Goal: Information Seeking & Learning: Check status

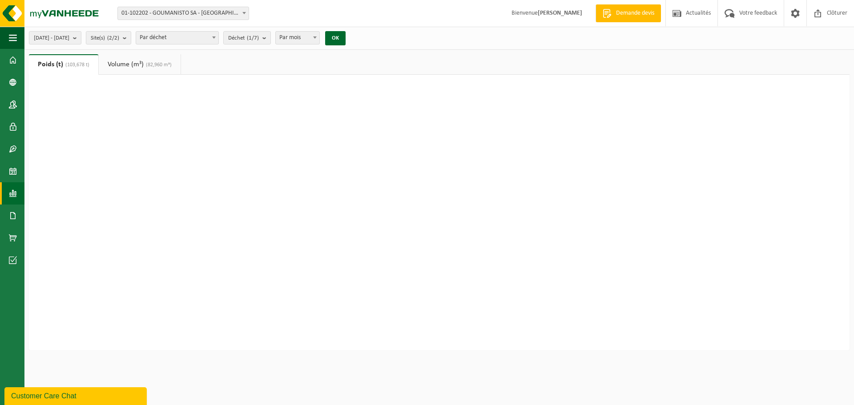
click at [211, 206] on div at bounding box center [439, 204] width 785 height 222
click at [69, 64] on span "(103,678 t)" at bounding box center [76, 64] width 26 height 5
click at [491, 141] on div at bounding box center [439, 204] width 785 height 222
click at [346, 36] on button "OK" at bounding box center [335, 38] width 20 height 14
type input "laurent.bouchat@goumanisto.com"
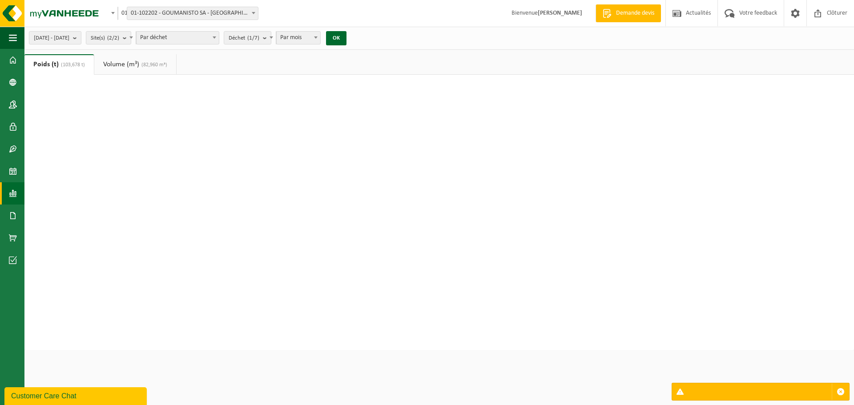
click at [119, 65] on link "Volume (m³) (82,960 m³)" at bounding box center [135, 64] width 82 height 20
click at [320, 37] on span "Par mois" at bounding box center [299, 38] width 44 height 12
click at [271, 38] on b "submit" at bounding box center [267, 38] width 8 height 12
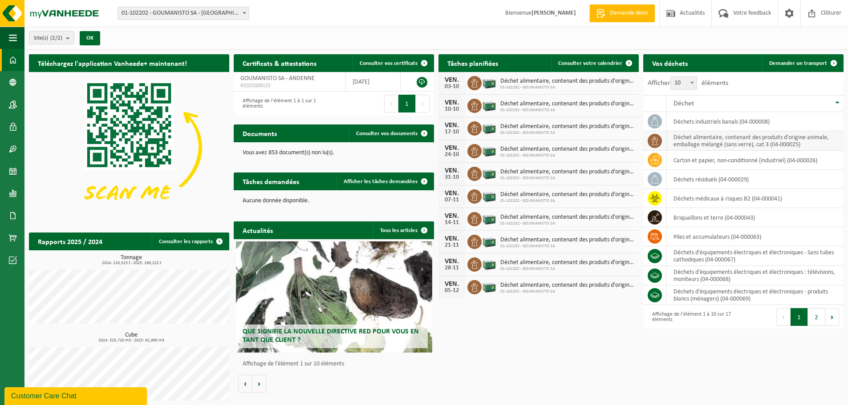
click at [705, 144] on td "déchet alimentaire, contenant des produits d'origine animale, emballage mélangé…" at bounding box center [755, 141] width 177 height 20
click at [703, 141] on td "déchet alimentaire, contenant des produits d'origine animale, emballage mélangé…" at bounding box center [755, 141] width 177 height 20
click at [11, 195] on span at bounding box center [13, 193] width 8 height 22
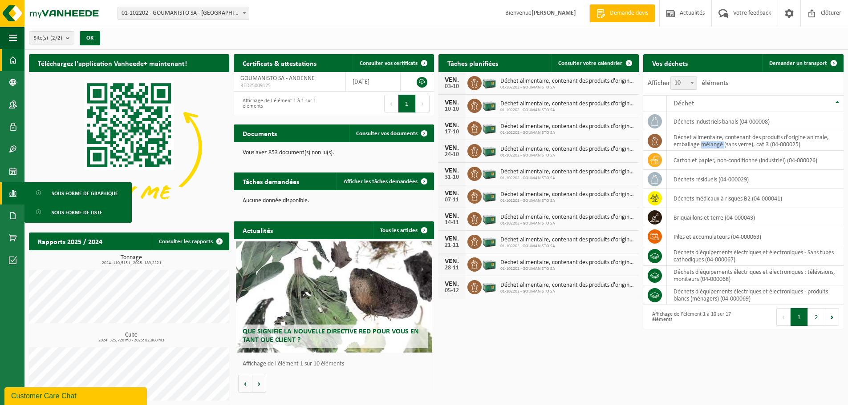
click at [330, 296] on div "Que signifie la nouvelle directive RED pour vous en tant que client ?" at bounding box center [334, 297] width 196 height 111
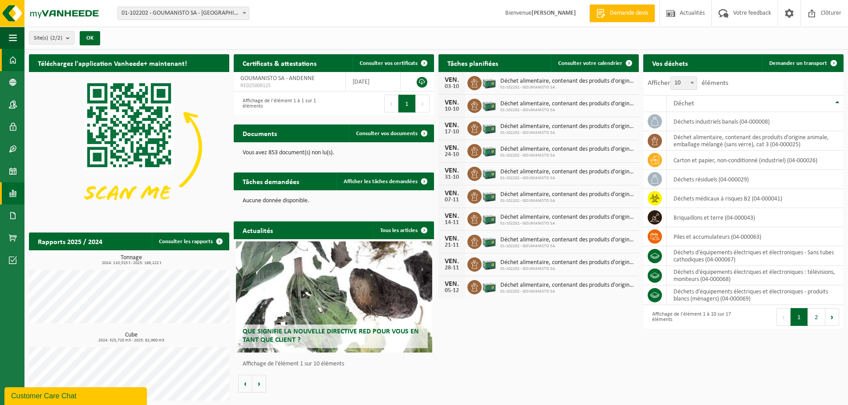
click at [12, 193] on span at bounding box center [13, 193] width 8 height 22
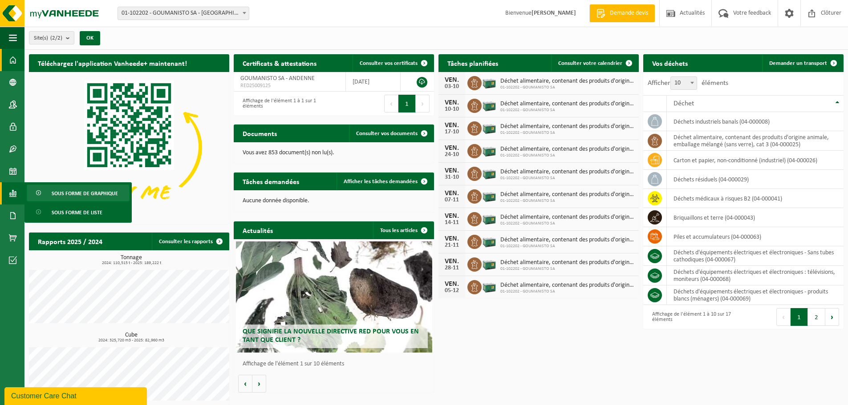
click at [70, 192] on span "Sous forme de graphique" at bounding box center [85, 193] width 66 height 17
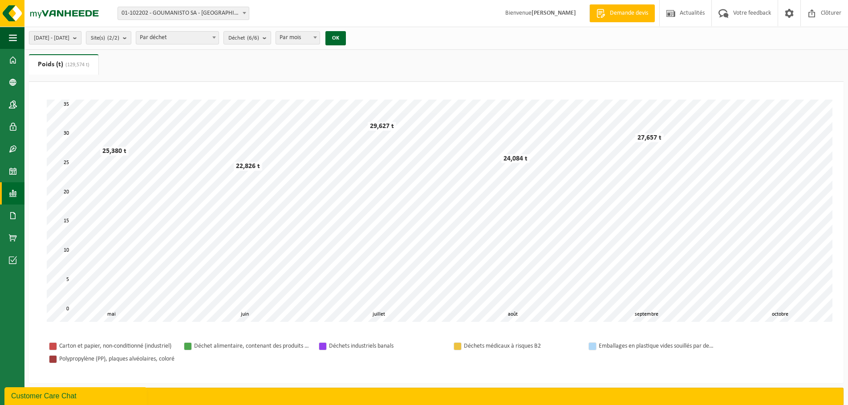
click at [53, 38] on span "[DATE] - [DATE]" at bounding box center [52, 38] width 36 height 13
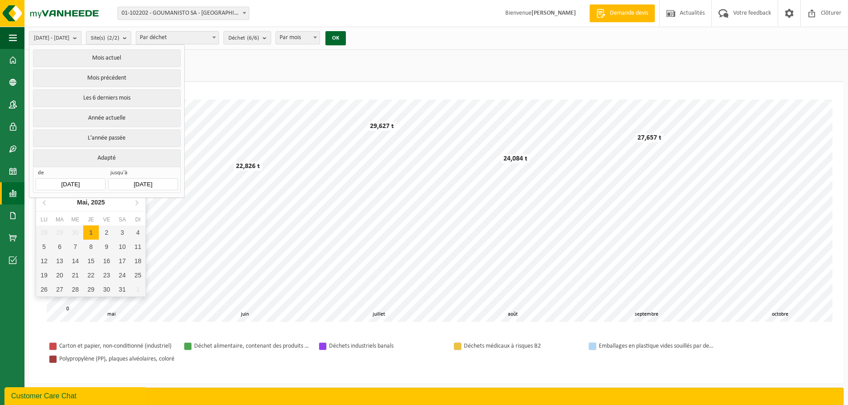
click at [77, 184] on input "[DATE]" at bounding box center [70, 184] width 69 height 12
click at [45, 202] on icon at bounding box center [45, 202] width 14 height 14
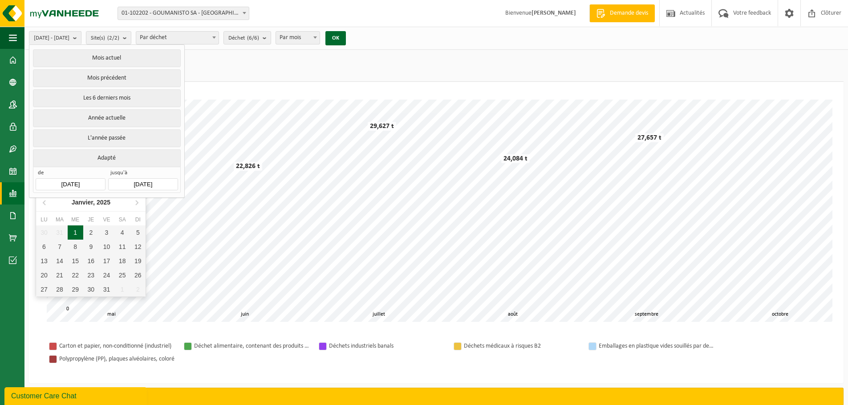
click at [73, 232] on div "1" at bounding box center [76, 233] width 16 height 14
type input "[DATE]"
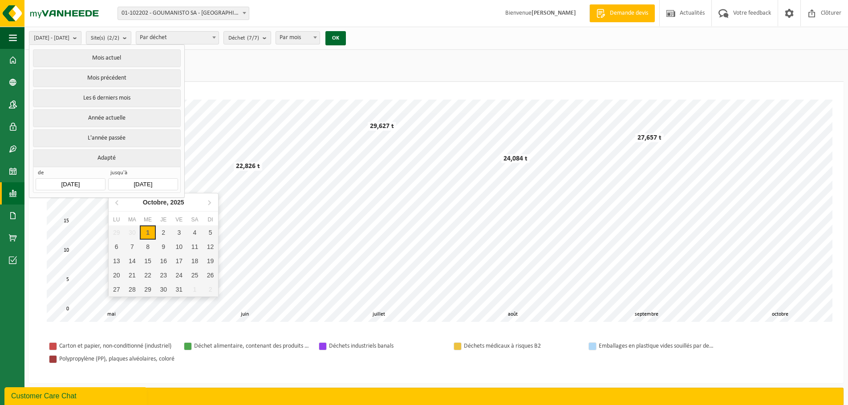
click at [129, 182] on input "[DATE]" at bounding box center [142, 184] width 69 height 12
click at [129, 234] on div "30" at bounding box center [132, 233] width 16 height 14
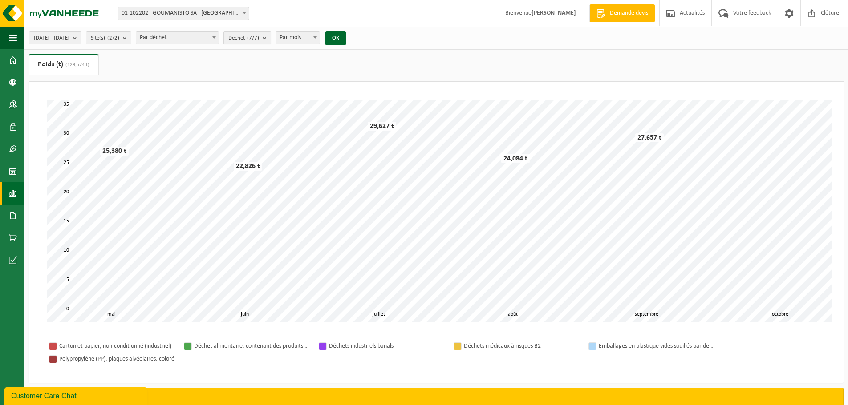
click at [271, 38] on b "submit" at bounding box center [267, 38] width 8 height 12
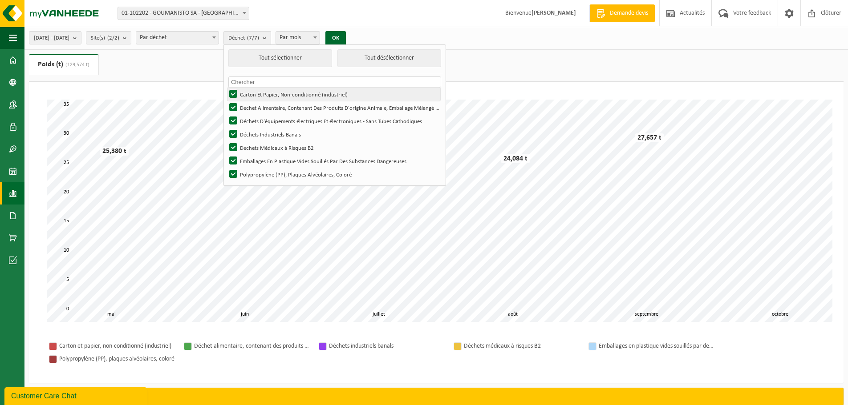
click at [258, 92] on label "Carton Et Papier, Non-conditionné (industriel)" at bounding box center [333, 94] width 213 height 13
click at [226, 88] on input "Carton Et Papier, Non-conditionné (industriel)" at bounding box center [226, 87] width 0 height 0
checkbox input "false"
click at [258, 117] on label "Déchets D'équipements électriques Et électroniques - Sans Tubes Cathodiques" at bounding box center [333, 120] width 213 height 13
click at [226, 114] on input "Déchets D'équipements électriques Et électroniques - Sans Tubes Cathodiques" at bounding box center [226, 114] width 0 height 0
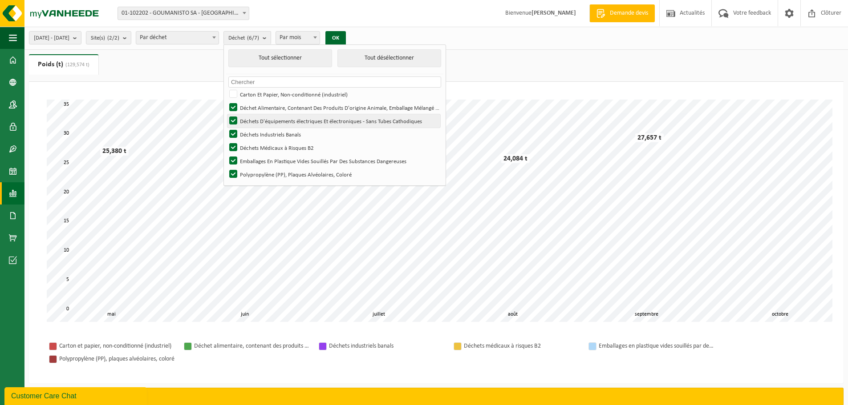
checkbox input "false"
click at [255, 130] on label "Déchets Industriels Banals" at bounding box center [333, 134] width 213 height 13
click at [226, 128] on input "Déchets Industriels Banals" at bounding box center [226, 127] width 0 height 0
checkbox input "false"
click at [258, 145] on label "Déchets Médicaux à Risques B2" at bounding box center [333, 147] width 213 height 13
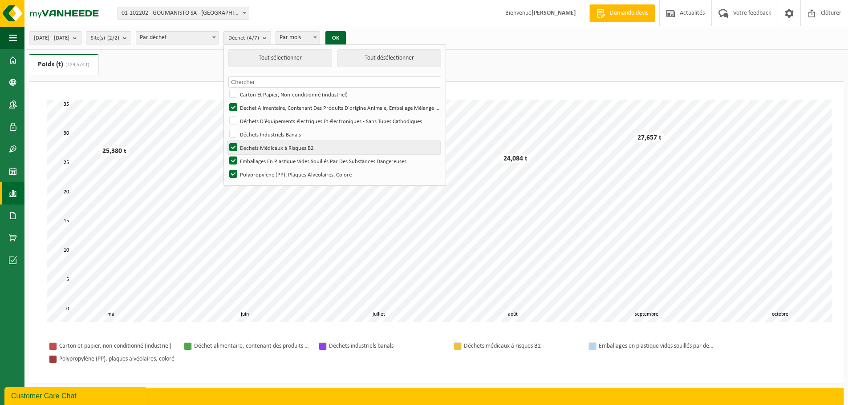
click at [226, 141] on input "Déchets Médicaux à Risques B2" at bounding box center [226, 141] width 0 height 0
checkbox input "false"
drag, startPoint x: 255, startPoint y: 158, endPoint x: 256, endPoint y: 167, distance: 9.0
click at [256, 161] on label "Emballages En Plastique Vides Souillés Par Des Substances Dangereuses" at bounding box center [333, 160] width 213 height 13
click at [226, 154] on input "Emballages En Plastique Vides Souillés Par Des Substances Dangereuses" at bounding box center [226, 154] width 0 height 0
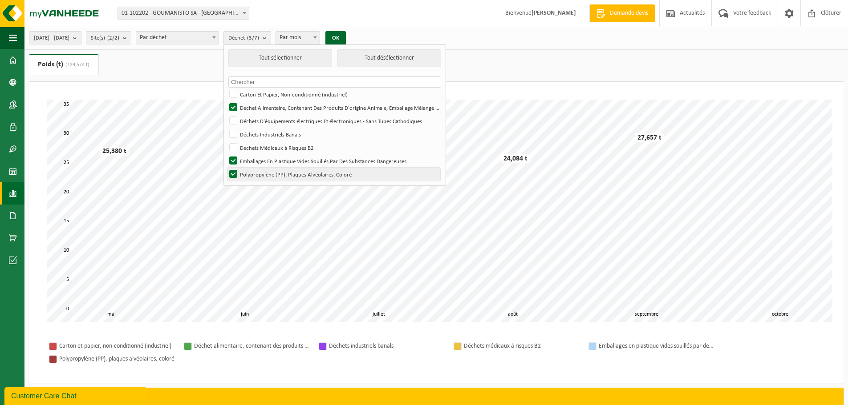
checkbox input "false"
click at [254, 173] on label "Polypropylène (PP), Plaques Alvéolaires, Coloré" at bounding box center [333, 174] width 213 height 13
click at [226, 168] on input "Polypropylène (PP), Plaques Alvéolaires, Coloré" at bounding box center [226, 167] width 0 height 0
checkbox input "false"
click at [346, 38] on button "OK" at bounding box center [335, 38] width 20 height 14
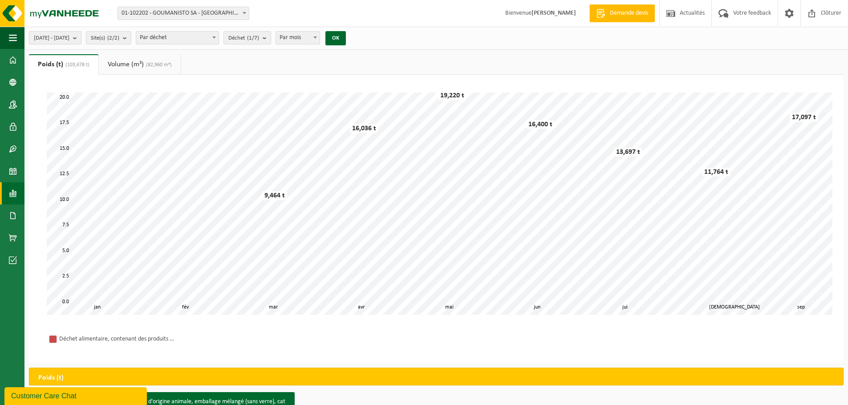
click at [52, 37] on span "[DATE] - [DATE]" at bounding box center [52, 38] width 36 height 13
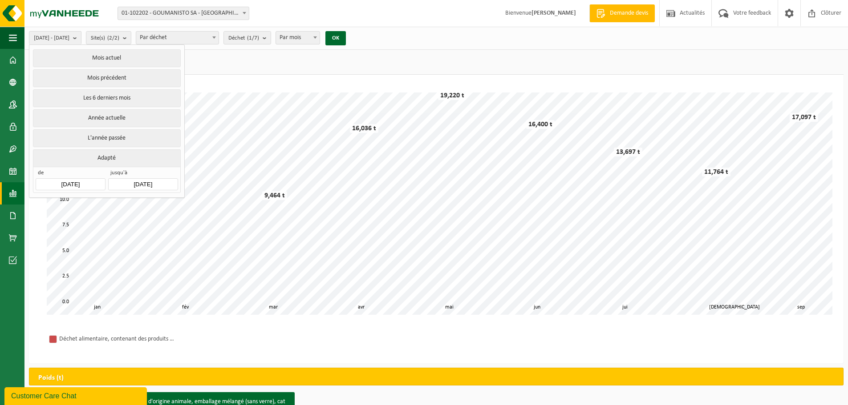
click at [82, 181] on input "[DATE]" at bounding box center [70, 184] width 69 height 12
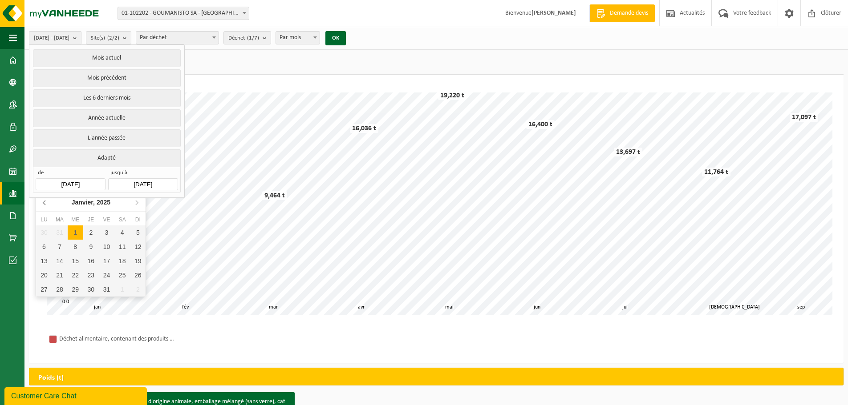
click at [45, 201] on icon at bounding box center [44, 203] width 2 height 4
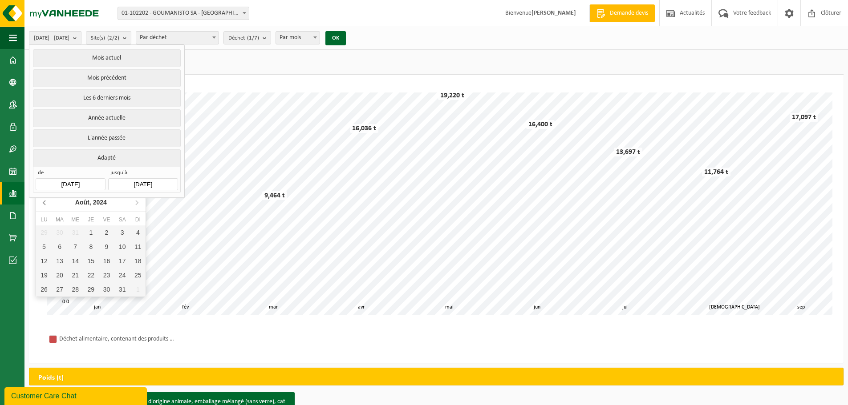
click at [45, 201] on icon at bounding box center [44, 203] width 2 height 4
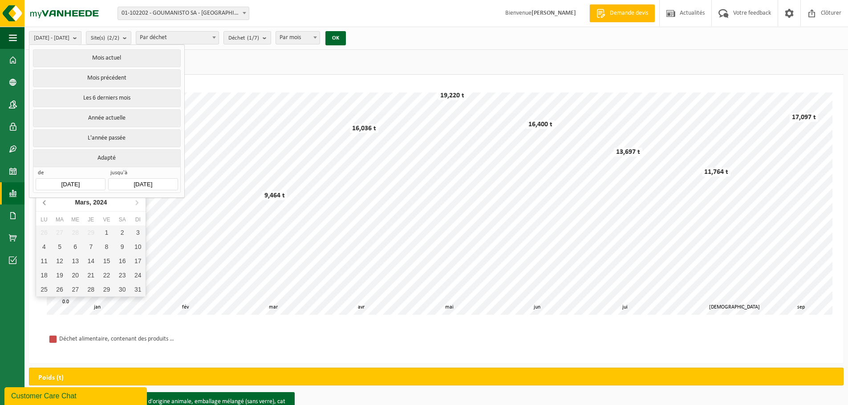
click at [45, 201] on icon at bounding box center [44, 203] width 2 height 4
click at [40, 231] on div "1" at bounding box center [44, 233] width 16 height 14
type input "[DATE]"
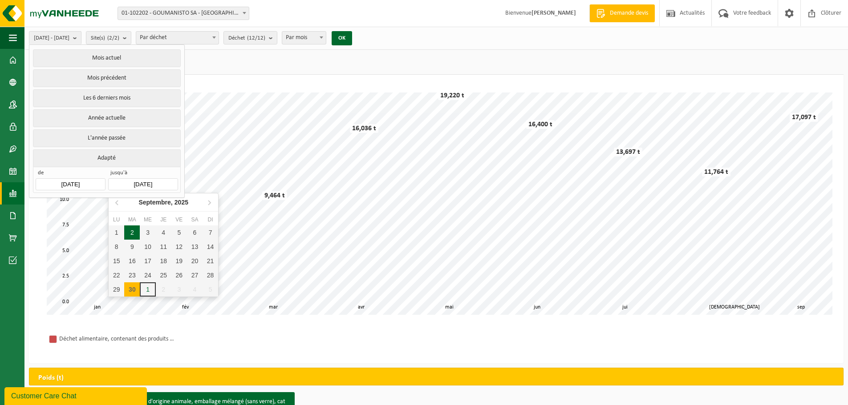
click at [126, 183] on input "[DATE]" at bounding box center [142, 184] width 69 height 12
click at [117, 199] on icon at bounding box center [117, 202] width 14 height 14
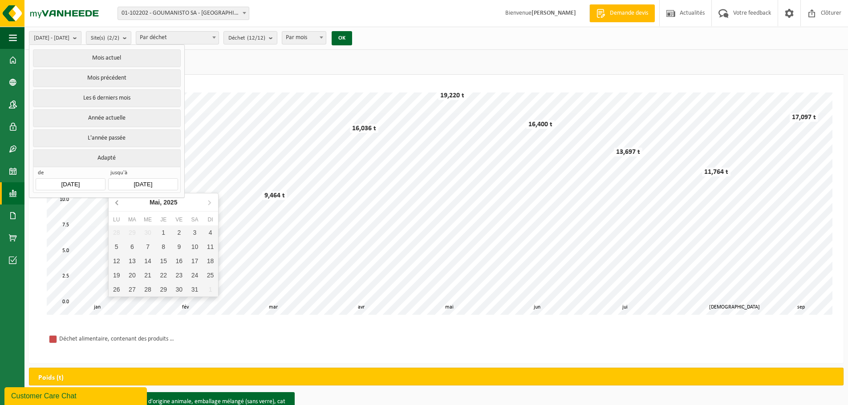
click at [117, 199] on icon at bounding box center [117, 202] width 14 height 14
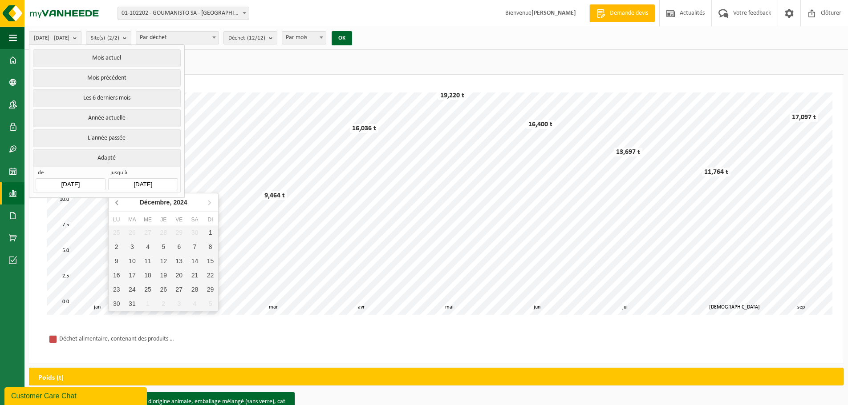
click at [117, 199] on icon at bounding box center [117, 202] width 14 height 14
click at [120, 305] on div "30" at bounding box center [117, 304] width 16 height 14
type input "[DATE]"
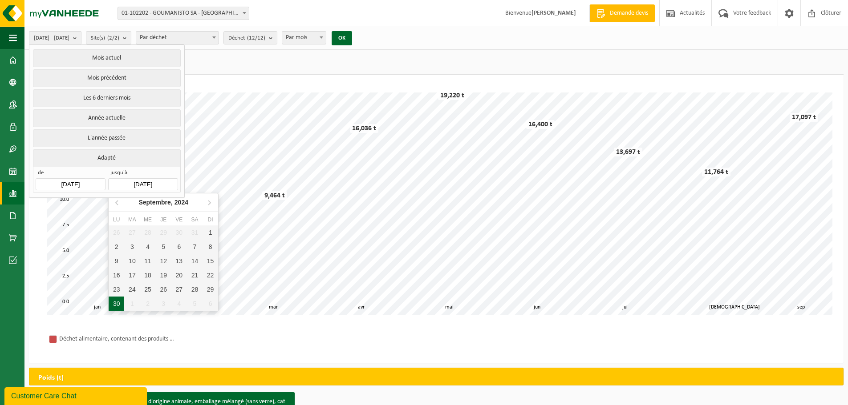
type input "[DATE]"
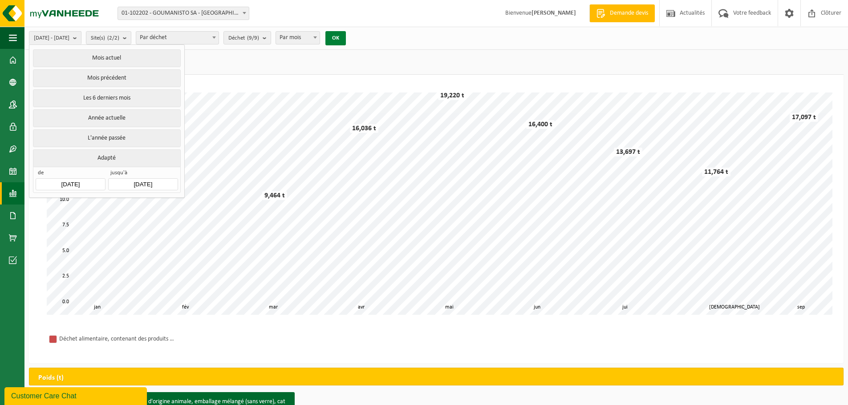
click at [346, 40] on button "OK" at bounding box center [335, 38] width 20 height 14
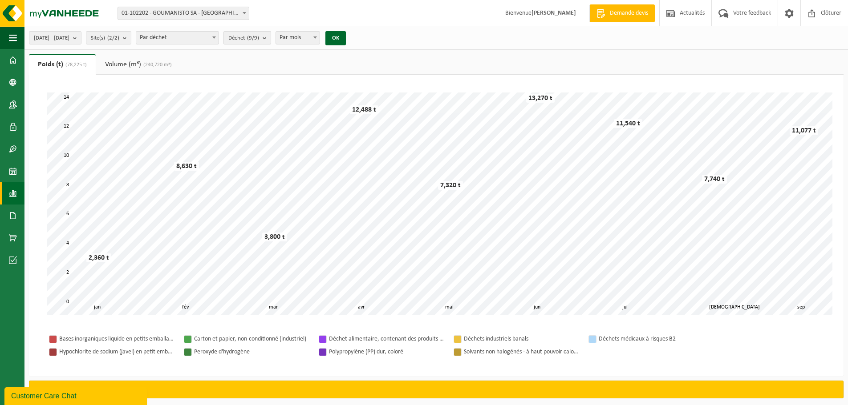
click at [271, 40] on b "submit" at bounding box center [267, 38] width 8 height 12
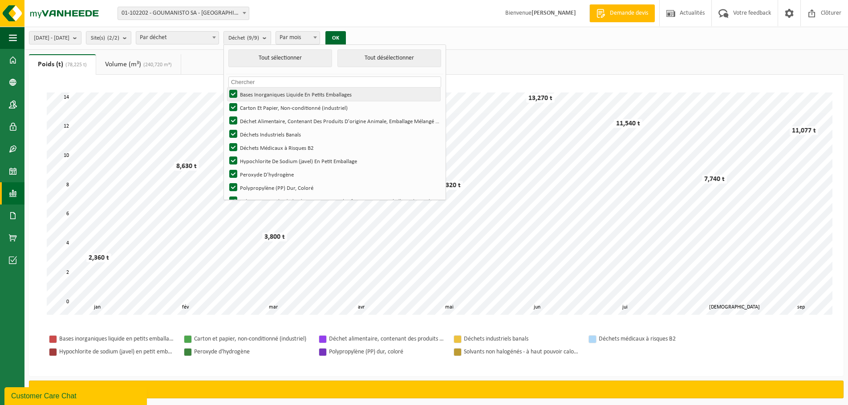
click at [258, 92] on label "Bases Inorganiques Liquide En Petits Emballages" at bounding box center [333, 94] width 213 height 13
click at [226, 88] on input "Bases Inorganiques Liquide En Petits Emballages" at bounding box center [226, 87] width 0 height 0
checkbox input "false"
click at [258, 105] on label "Carton Et Papier, Non-conditionné (industriel)" at bounding box center [333, 107] width 213 height 13
click at [226, 101] on input "Carton Et Papier, Non-conditionné (industriel)" at bounding box center [226, 101] width 0 height 0
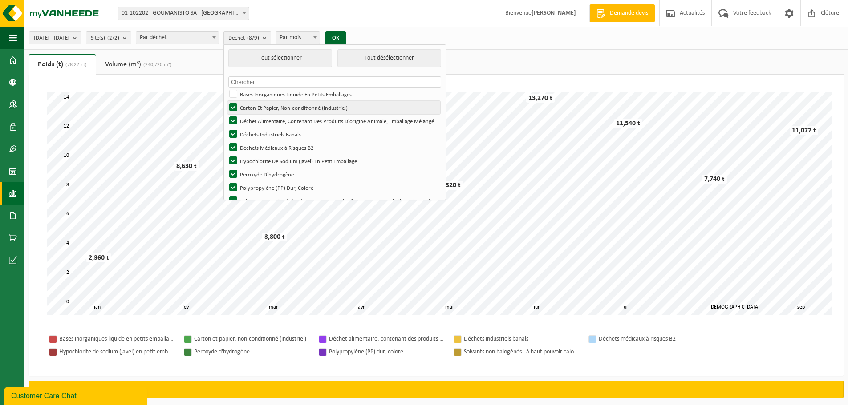
checkbox input "false"
click at [258, 136] on label "Déchets Industriels Banals" at bounding box center [333, 134] width 213 height 13
click at [226, 128] on input "Déchets Industriels Banals" at bounding box center [226, 127] width 0 height 0
checkbox input "false"
click at [258, 147] on label "Déchets Médicaux à Risques B2" at bounding box center [333, 147] width 213 height 13
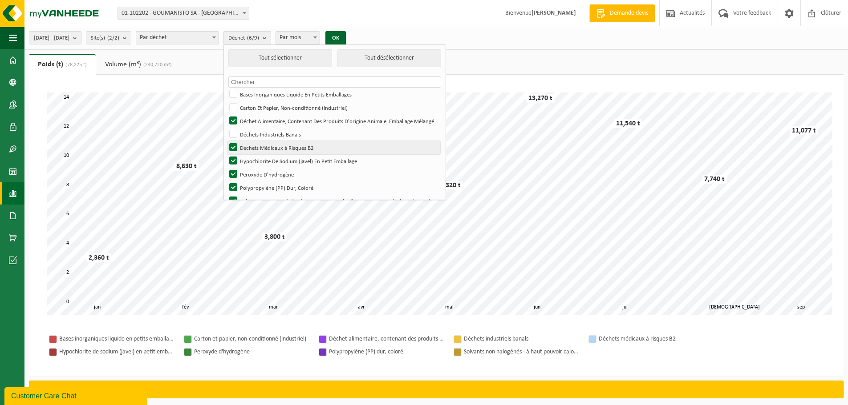
click at [226, 141] on input "Déchets Médicaux à Risques B2" at bounding box center [226, 141] width 0 height 0
checkbox input "false"
click at [259, 162] on label "Hypochlorite De Sodium (javel) En Petit Emballage" at bounding box center [333, 160] width 213 height 13
click at [226, 154] on input "Hypochlorite De Sodium (javel) En Petit Emballage" at bounding box center [226, 154] width 0 height 0
checkbox input "false"
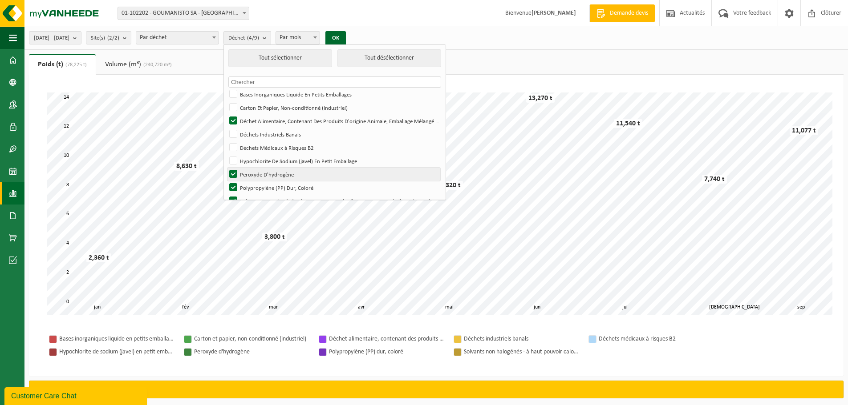
click at [260, 174] on label "Peroxyde D'hydrogène" at bounding box center [333, 174] width 213 height 13
click at [226, 168] on input "Peroxyde D'hydrogène" at bounding box center [226, 167] width 0 height 0
checkbox input "false"
click at [257, 185] on label "Polypropylène (PP) Dur, Coloré" at bounding box center [333, 187] width 213 height 13
click at [226, 181] on input "Polypropylène (PP) Dur, Coloré" at bounding box center [226, 181] width 0 height 0
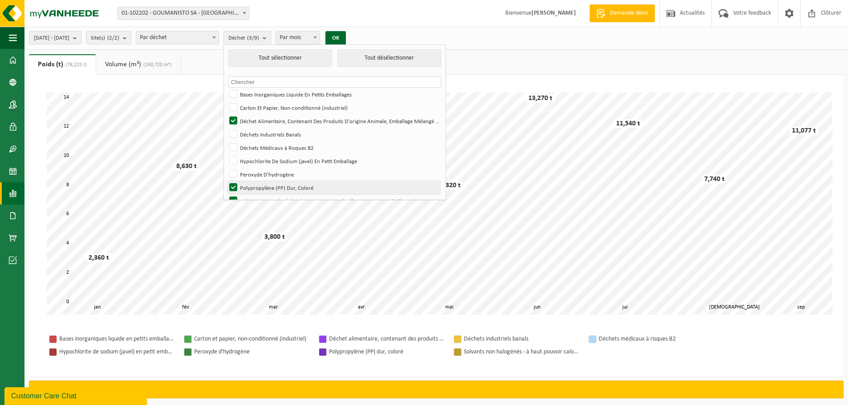
checkbox input "false"
click at [257, 198] on label "Solvants Non Halogénés - à Haut Pouvoir Calorifique En Petits Emballages (<200L)" at bounding box center [333, 200] width 213 height 13
click at [226, 194] on input "Solvants Non Halogénés - à Haut Pouvoir Calorifique En Petits Emballages (<200L)" at bounding box center [226, 194] width 0 height 0
checkbox input "false"
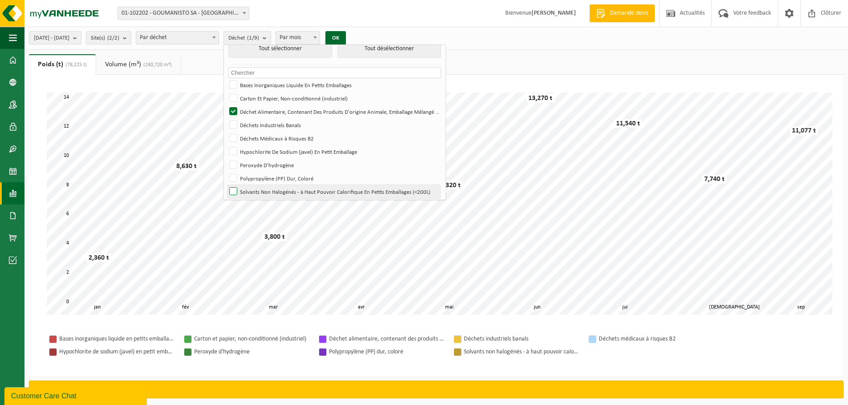
scroll to position [12, 0]
click at [346, 39] on button "OK" at bounding box center [335, 38] width 20 height 14
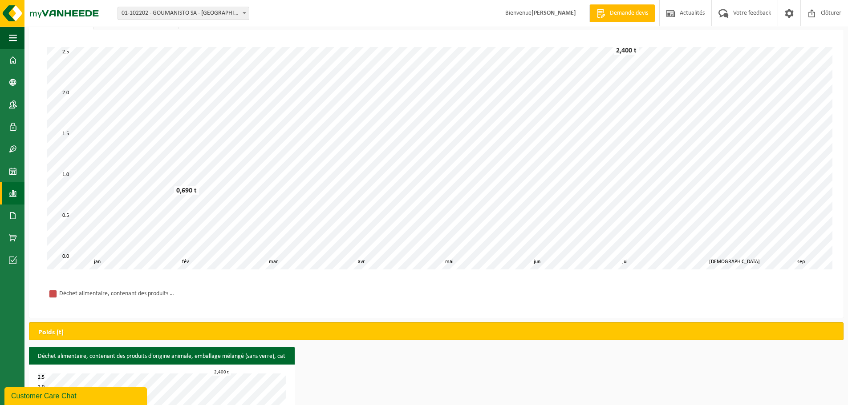
scroll to position [0, 0]
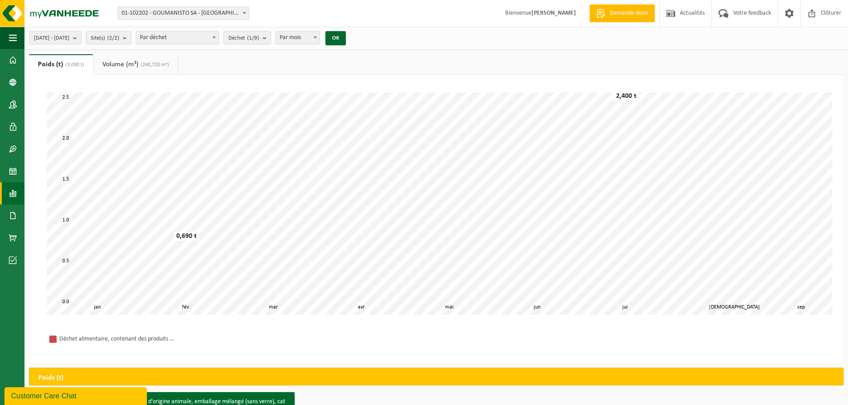
click at [121, 65] on link "Volume (m³) (240,720 m³)" at bounding box center [135, 64] width 85 height 20
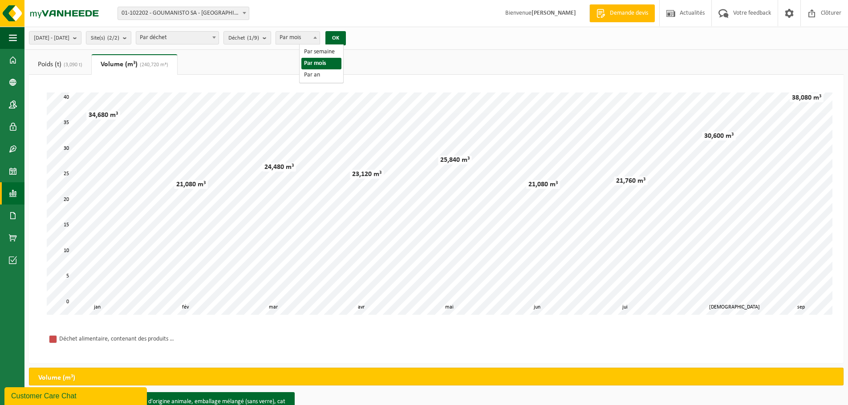
click at [317, 38] on b at bounding box center [315, 37] width 4 height 2
select select "3"
click at [346, 39] on button "OK" at bounding box center [335, 38] width 20 height 14
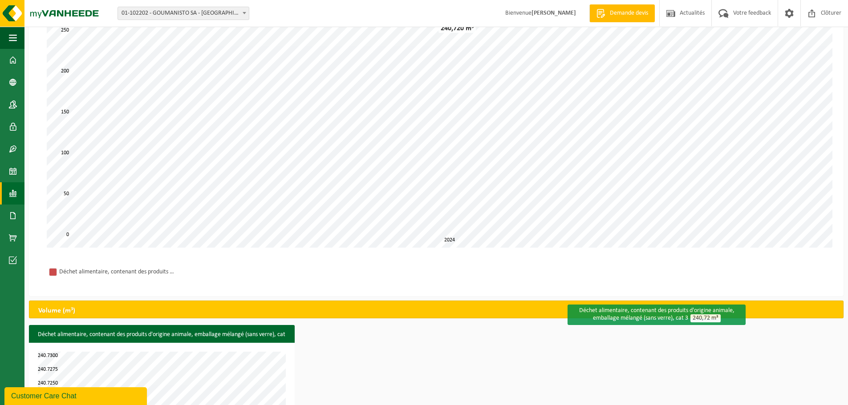
scroll to position [93, 0]
